Goal: Navigation & Orientation: Find specific page/section

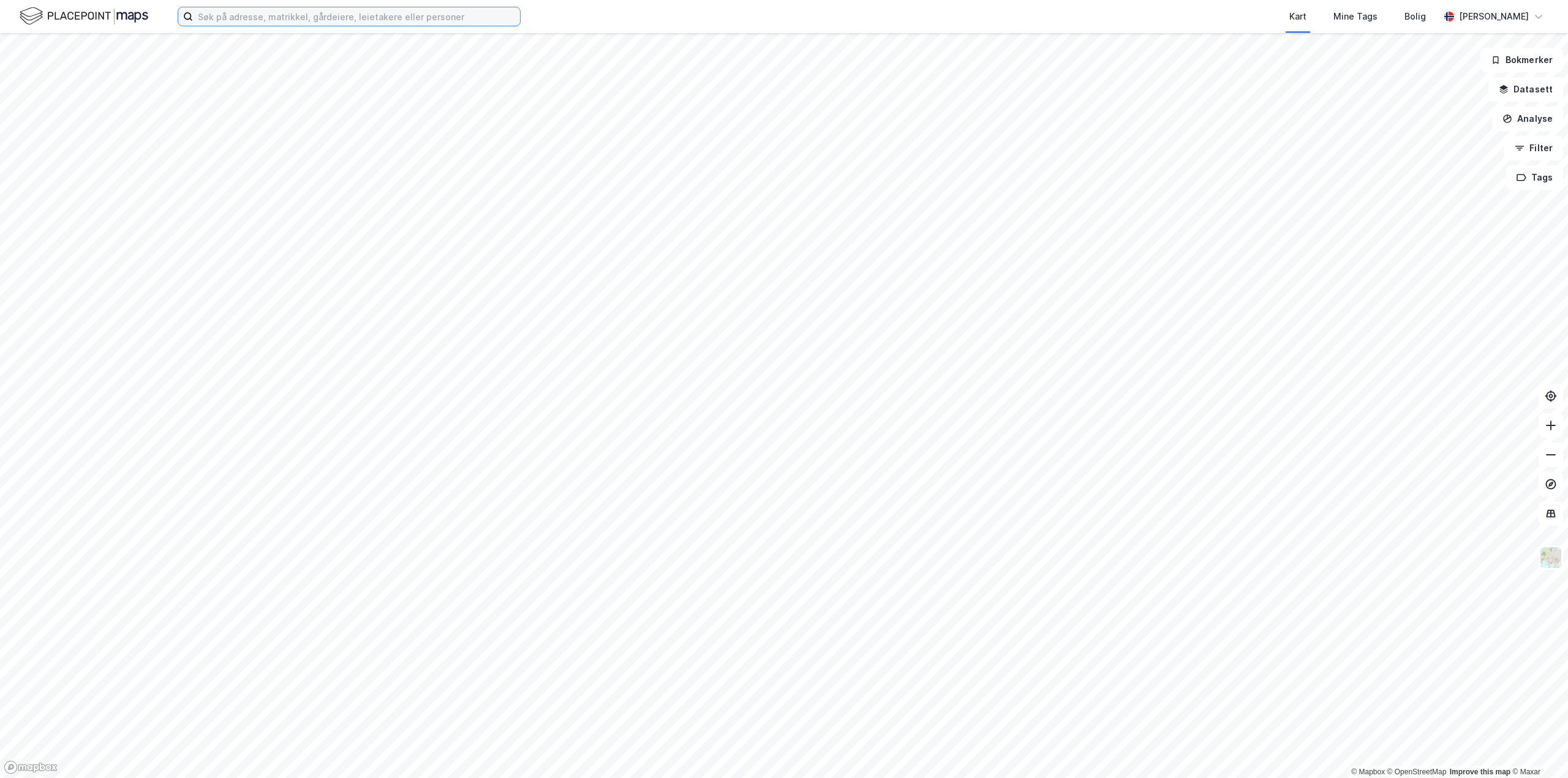
click at [325, 17] on input at bounding box center [356, 17] width 327 height 18
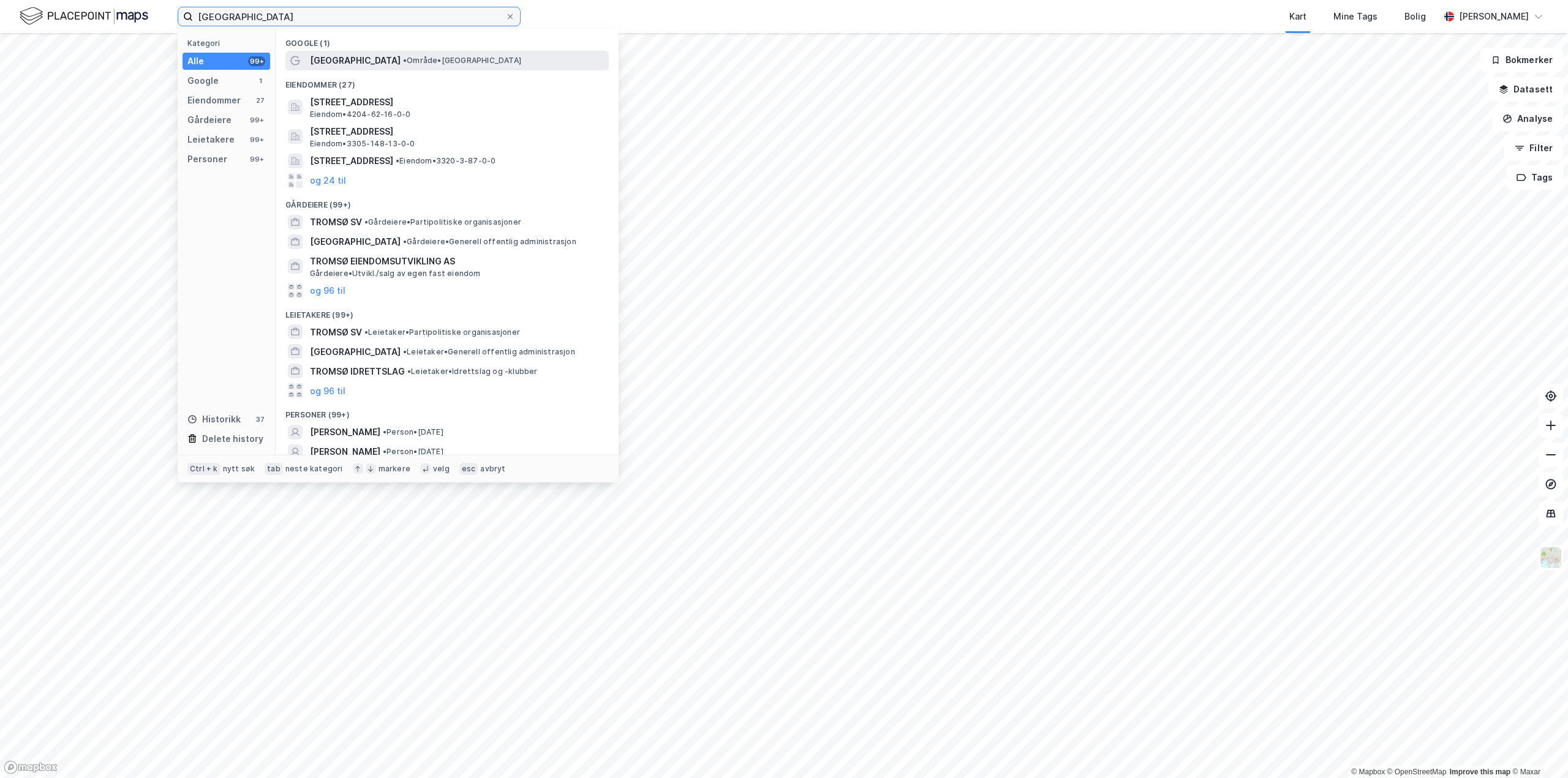
type input "[GEOGRAPHIC_DATA]"
click at [335, 63] on span "[GEOGRAPHIC_DATA]" at bounding box center [355, 60] width 90 height 15
